Goal: Book appointment/travel/reservation

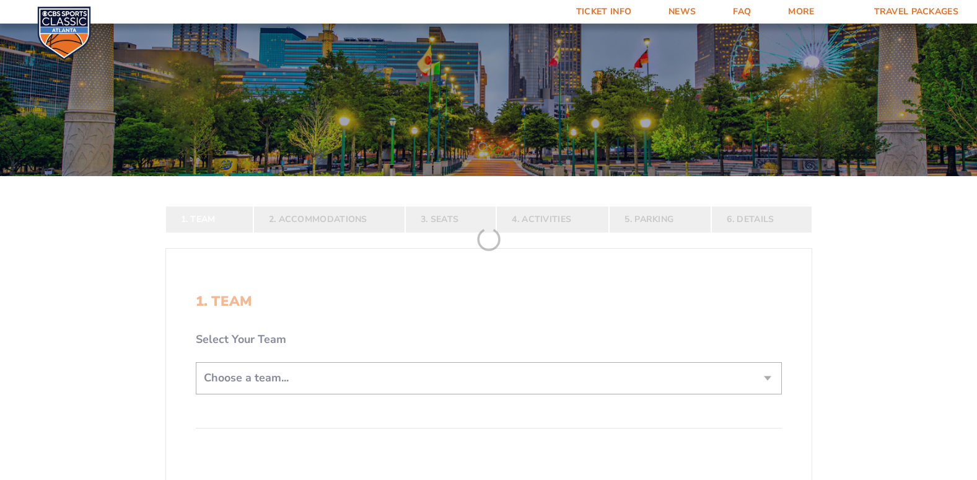
scroll to position [124, 0]
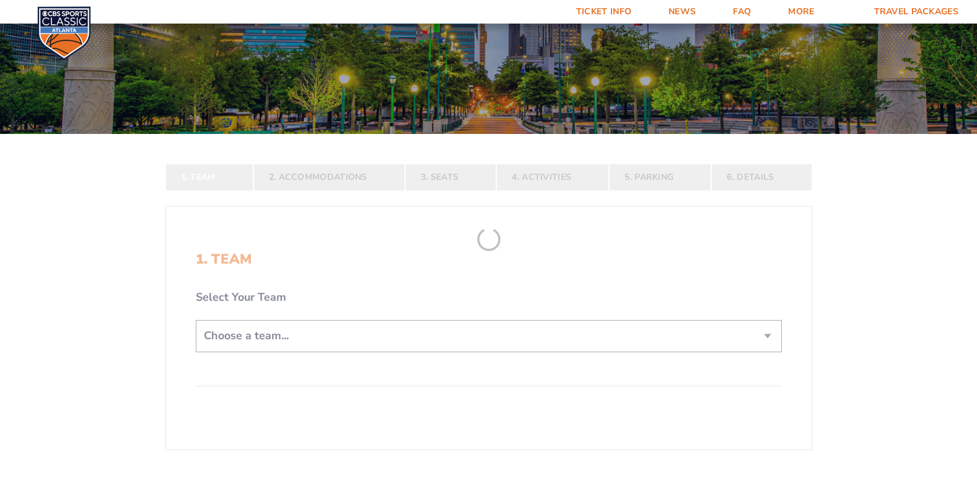
click at [348, 333] on form "[US_STATE] [US_STATE] Travel Package [US_STATE][GEOGRAPHIC_DATA] [US_STATE] Sta…" at bounding box center [488, 238] width 977 height 724
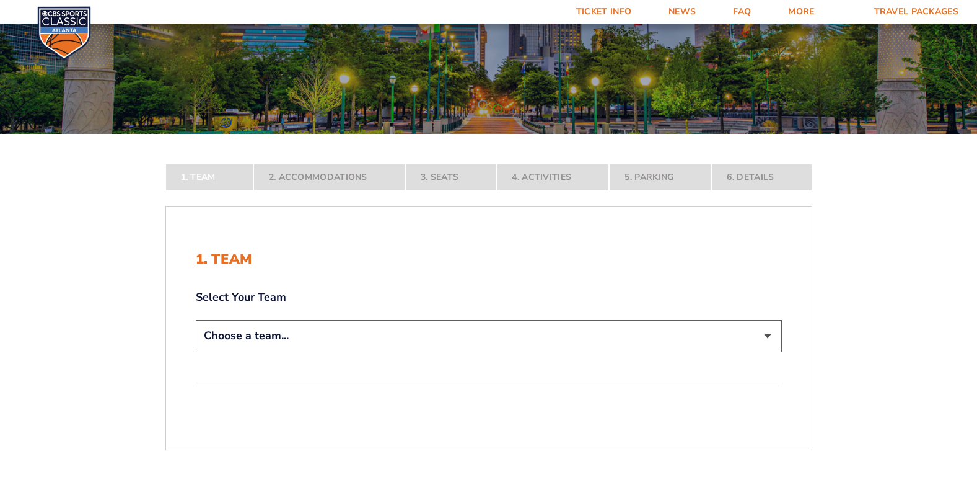
click at [348, 333] on select "Choose a team... [US_STATE] Wildcats [US_STATE] State Buckeyes [US_STATE] Tar H…" at bounding box center [489, 336] width 586 height 32
select select "12956"
click at [196, 351] on select "Choose a team... [US_STATE] Wildcats [US_STATE] State Buckeyes [US_STATE] Tar H…" at bounding box center [489, 336] width 586 height 32
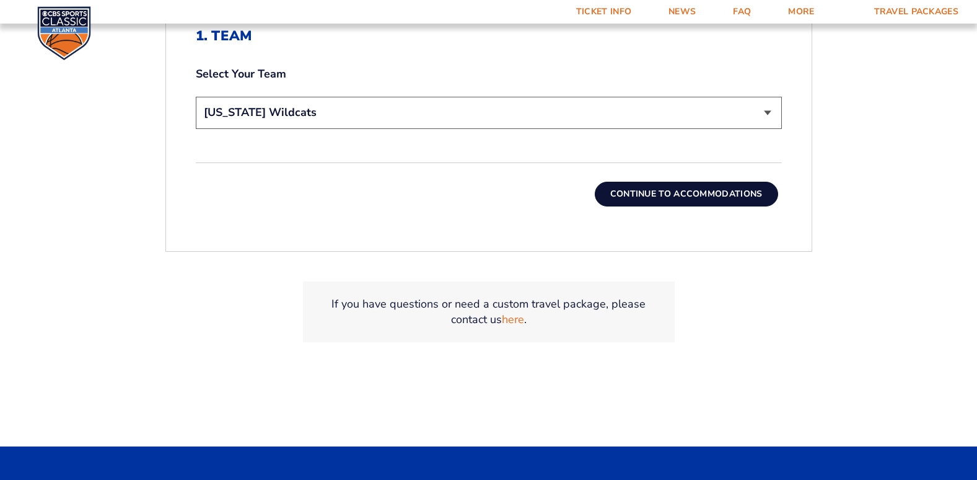
click at [667, 190] on button "Continue To Accommodations" at bounding box center [686, 194] width 183 height 25
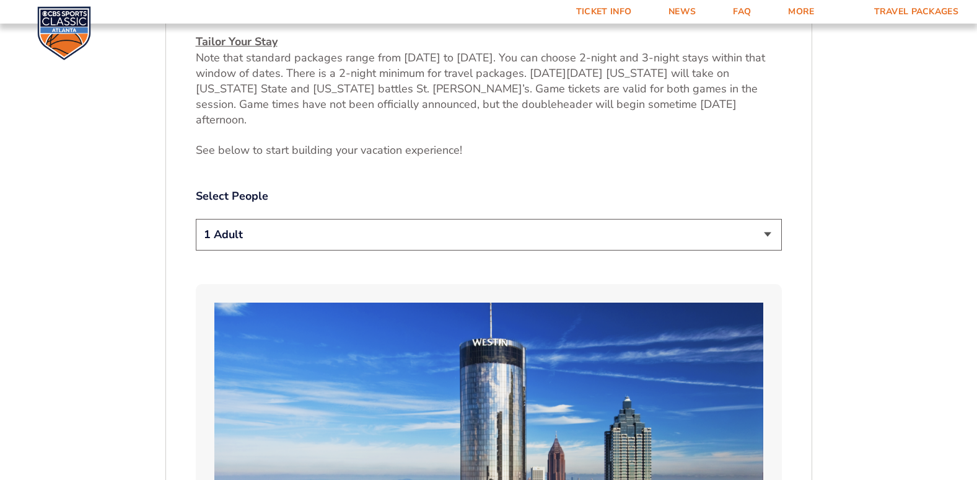
scroll to position [661, 0]
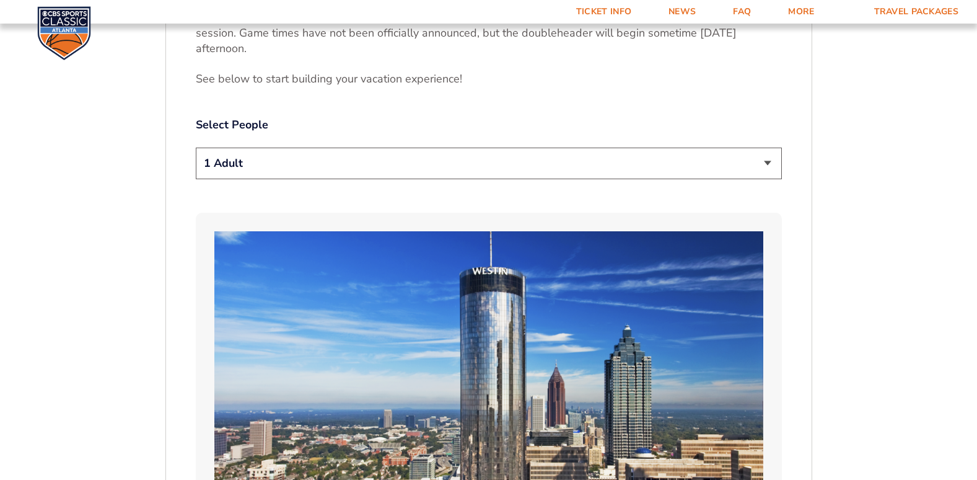
click at [451, 147] on select "1 Adult 2 Adults 3 Adults 4 Adults 2 Adults + 1 Child 2 Adults + 2 Children 2 A…" at bounding box center [489, 163] width 586 height 32
select select "2 Adults"
click at [196, 147] on select "1 Adult 2 Adults 3 Adults 4 Adults 2 Adults + 1 Child 2 Adults + 2 Children 2 A…" at bounding box center [489, 163] width 586 height 32
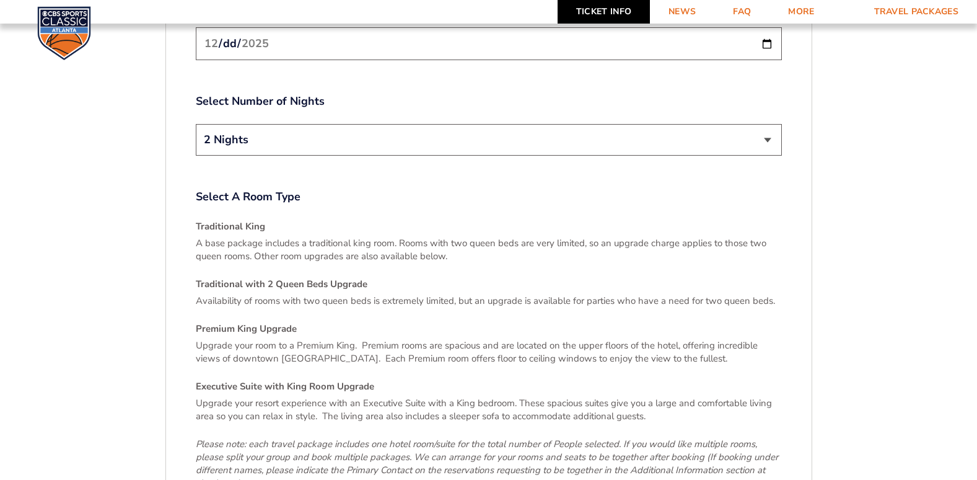
scroll to position [1652, 0]
